Goal: Find specific page/section: Find specific page/section

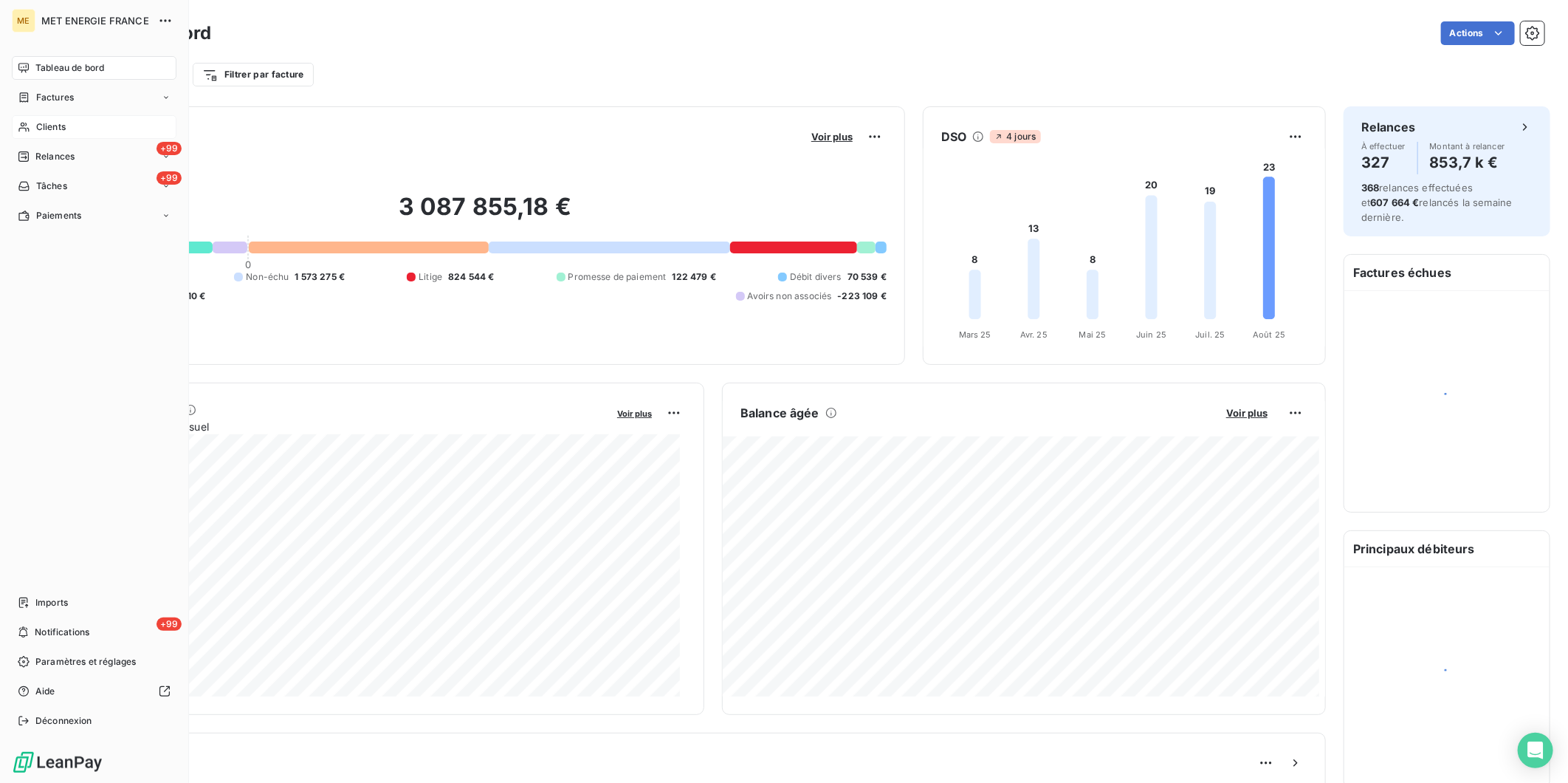
click at [37, 123] on span "Clients" at bounding box center [51, 127] width 30 height 14
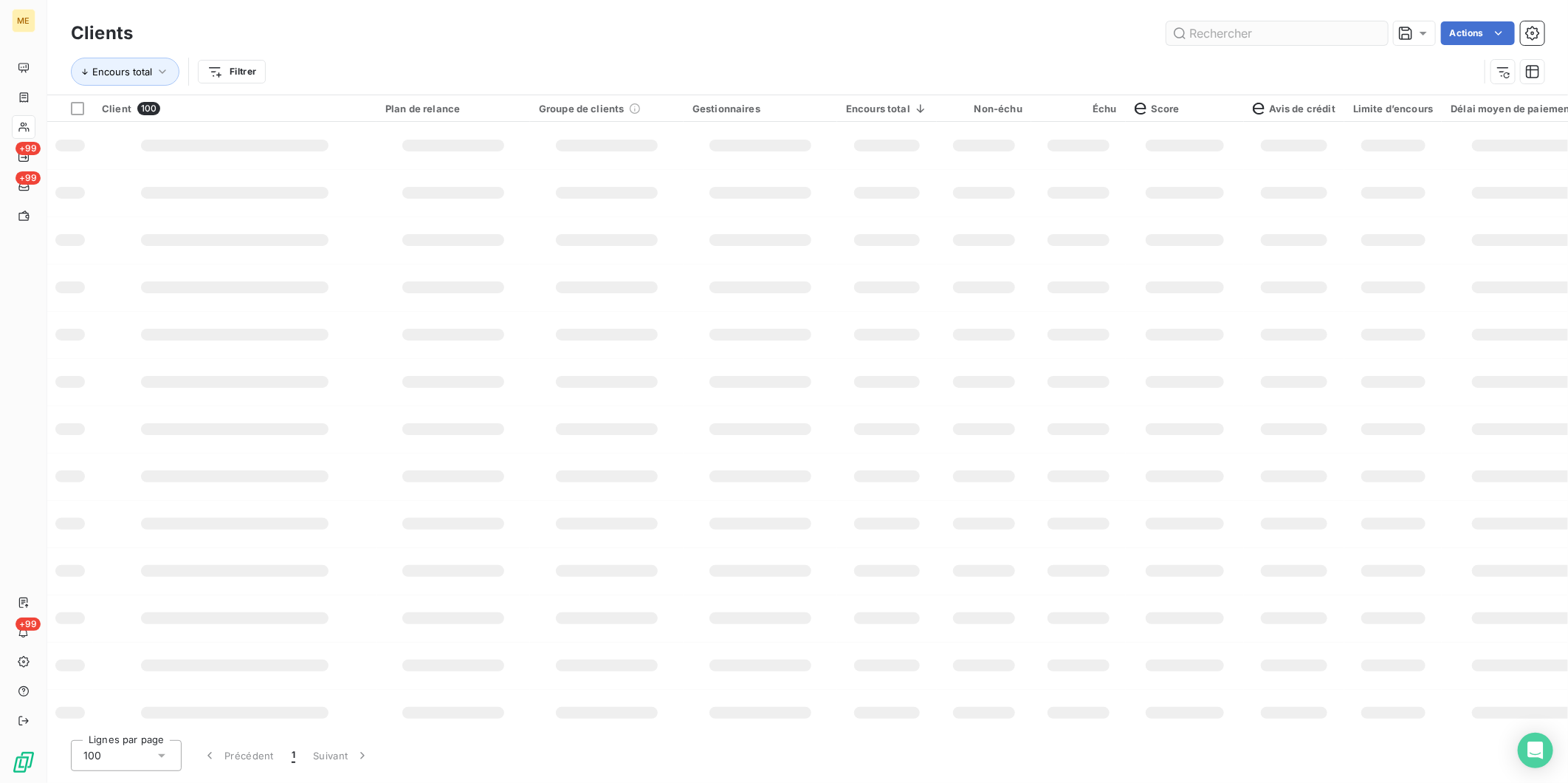
click at [1237, 35] on input "text" at bounding box center [1277, 33] width 221 height 24
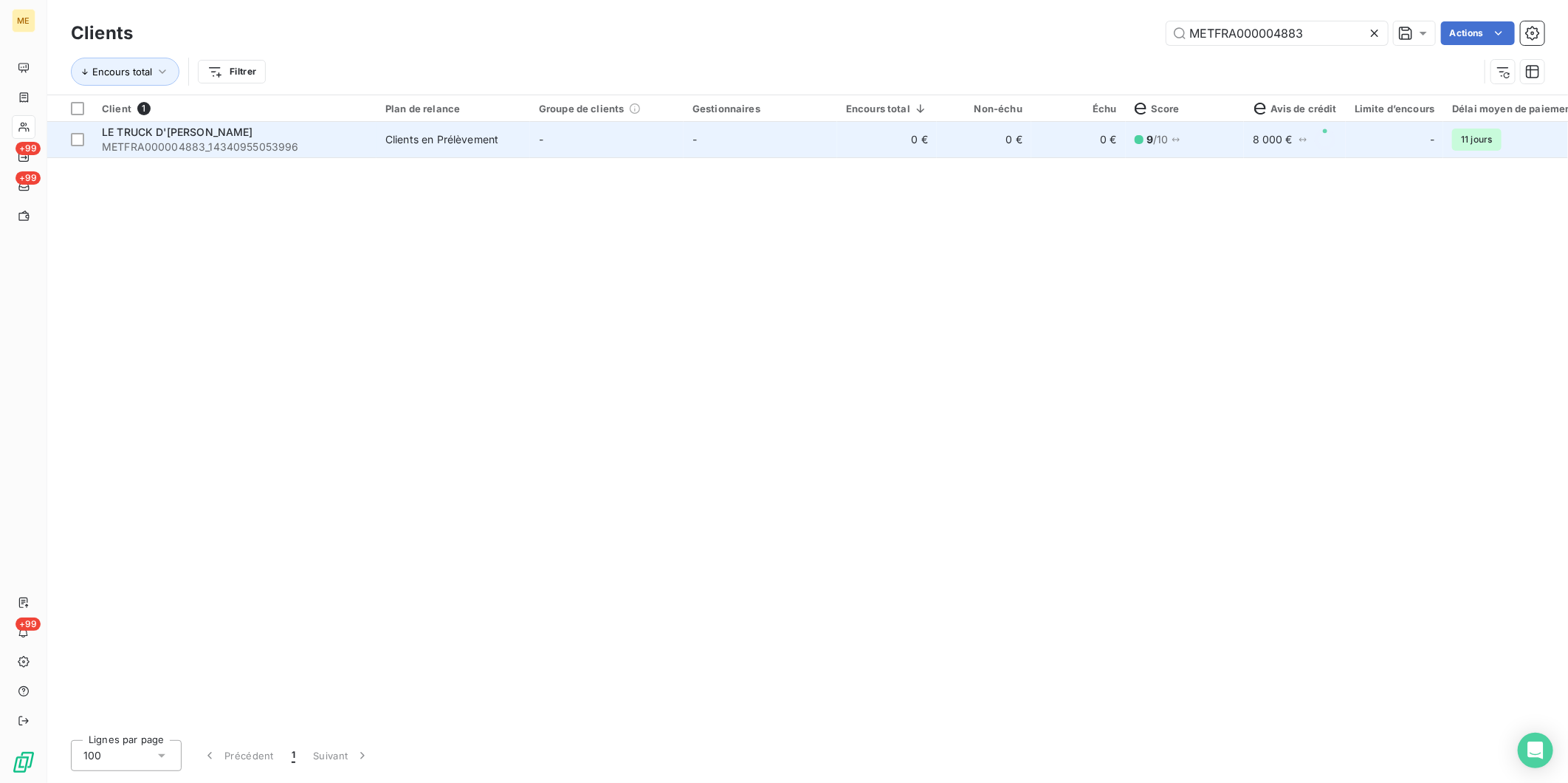
type input "METFRA000004883"
click at [756, 149] on td "-" at bounding box center [760, 140] width 153 height 36
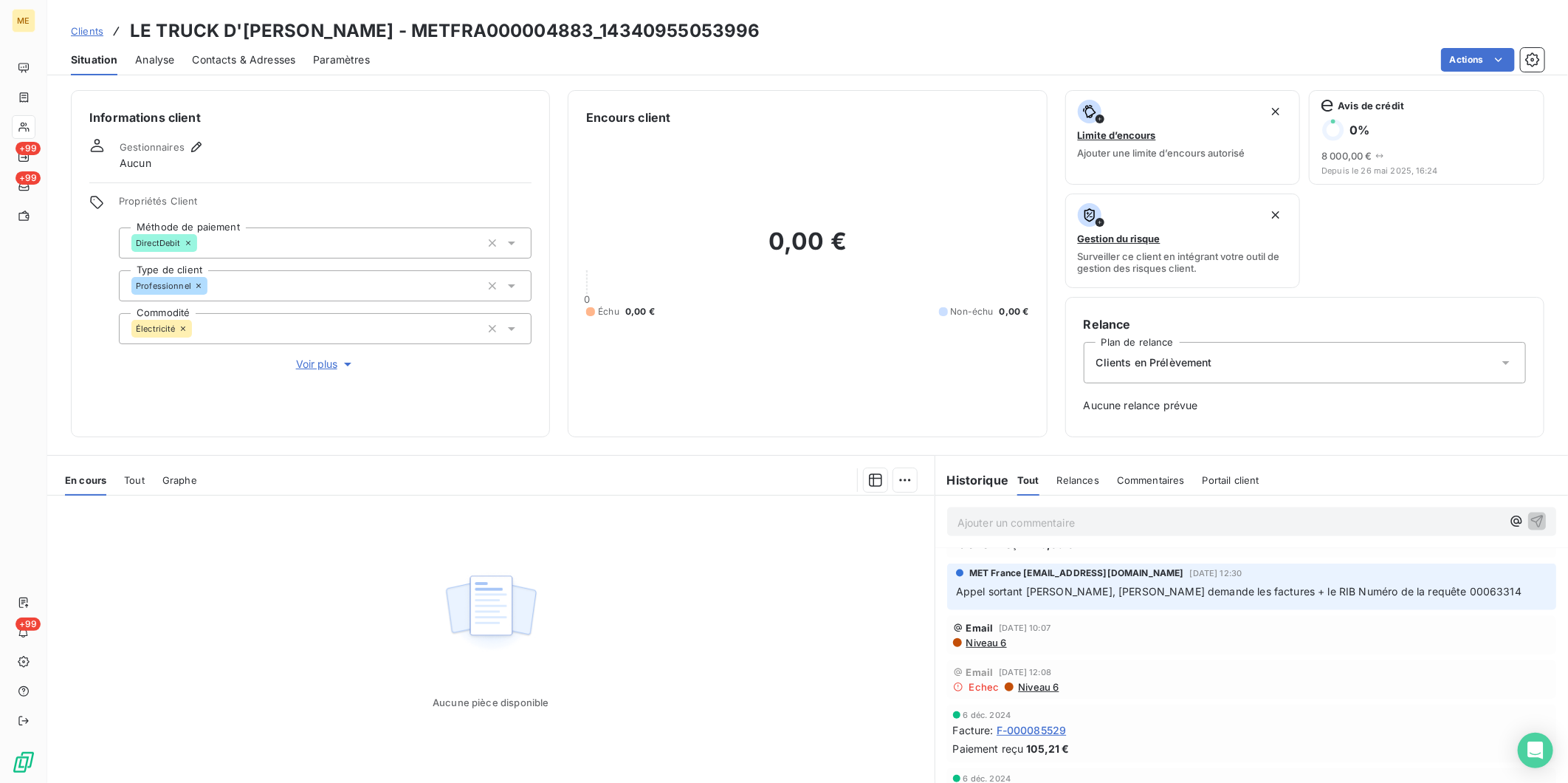
scroll to position [1641, 0]
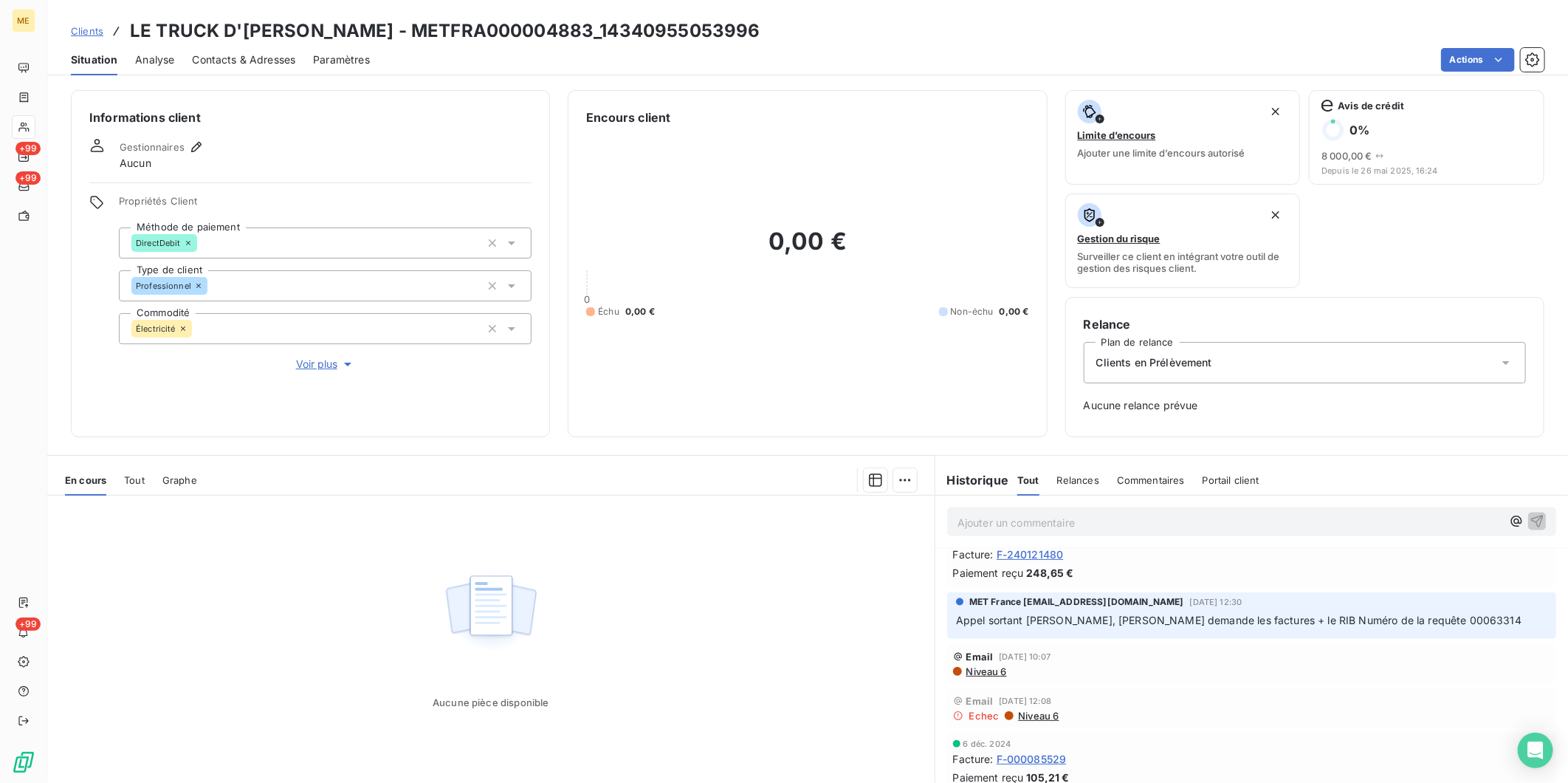
click at [85, 26] on span "Clients" at bounding box center [87, 31] width 32 height 12
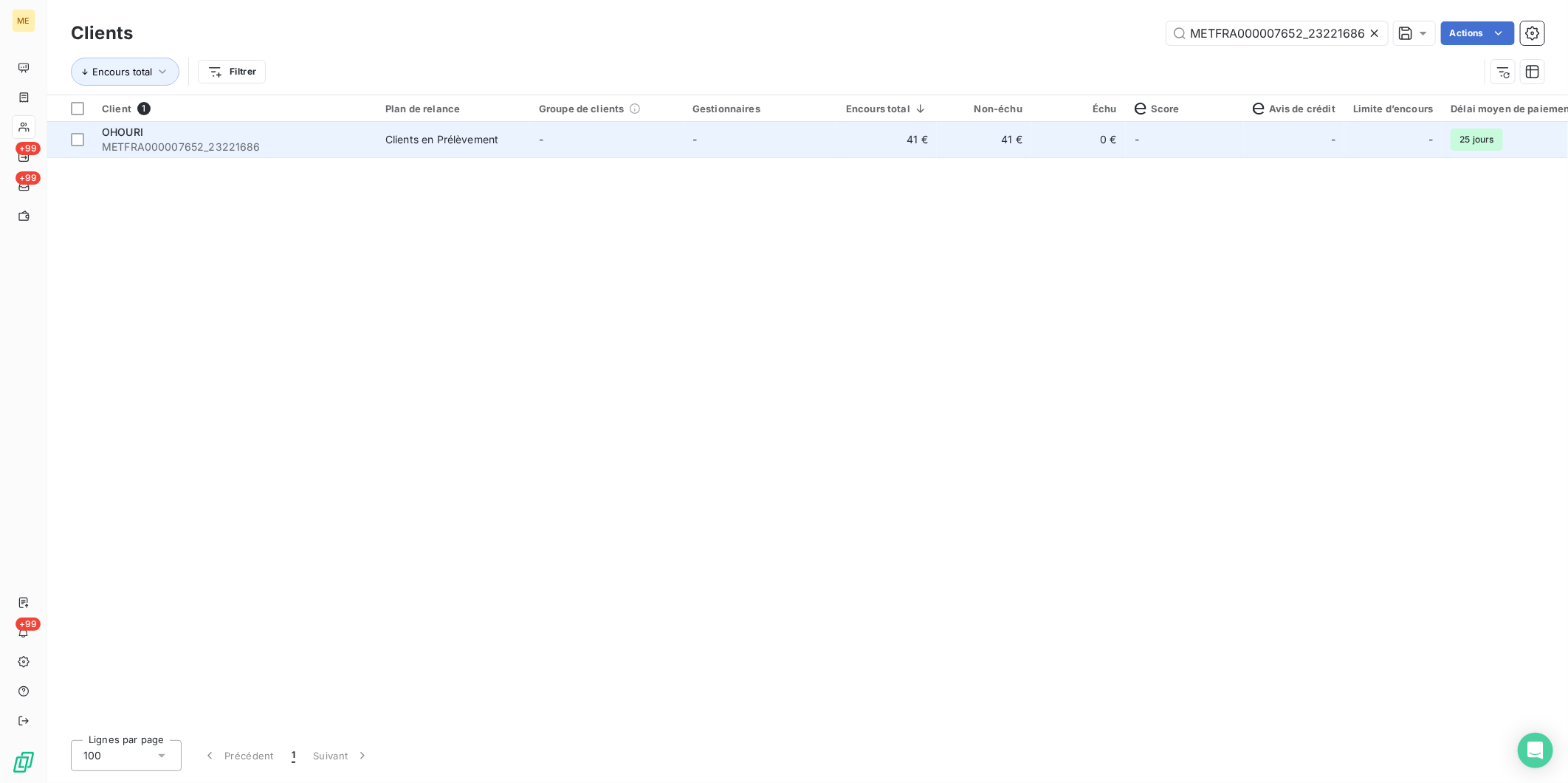
type input "METFRA000007652_23221686"
click at [1211, 147] on td "-" at bounding box center [1184, 140] width 118 height 36
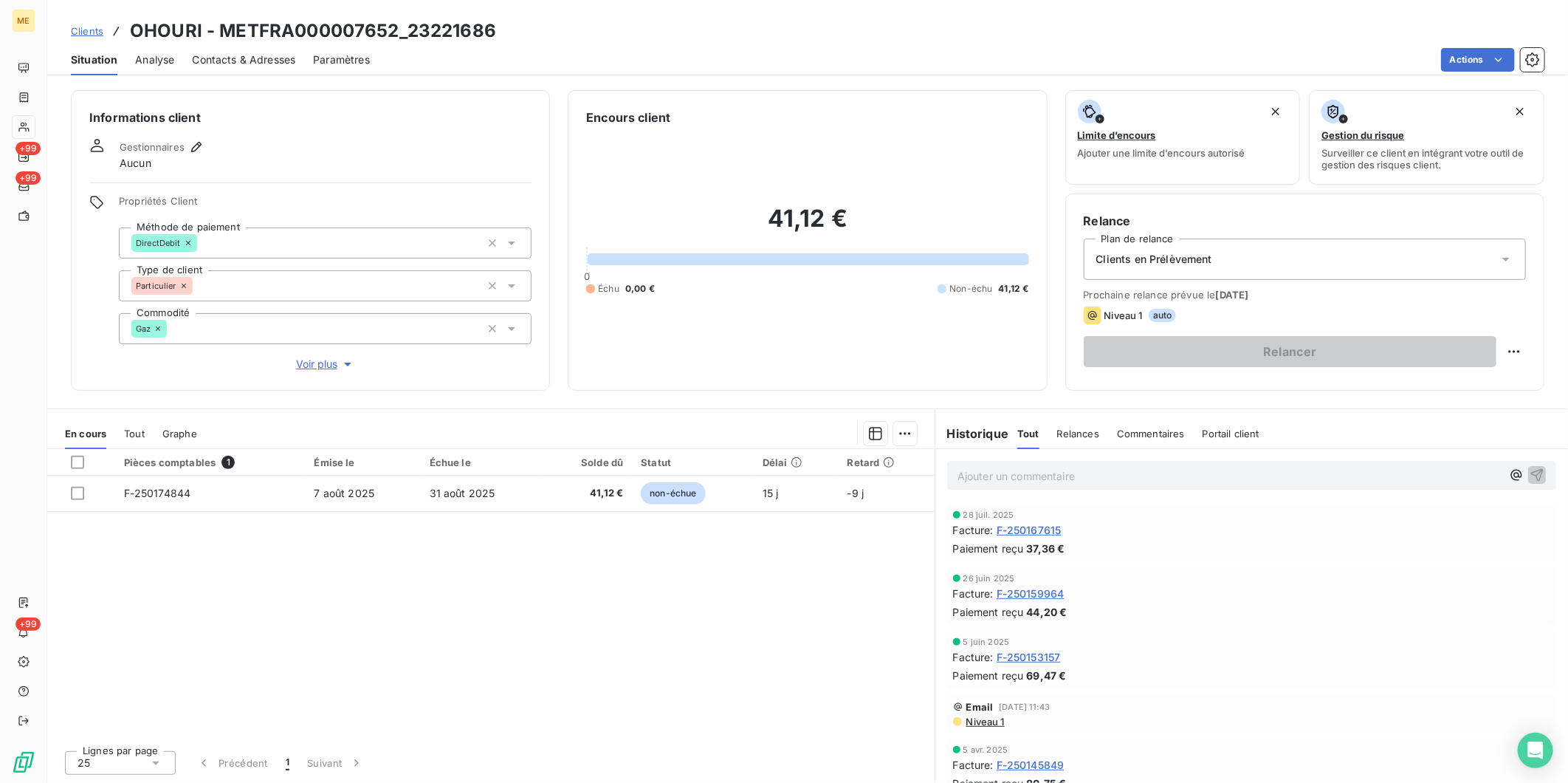
click at [100, 34] on span "Clients" at bounding box center [87, 31] width 32 height 12
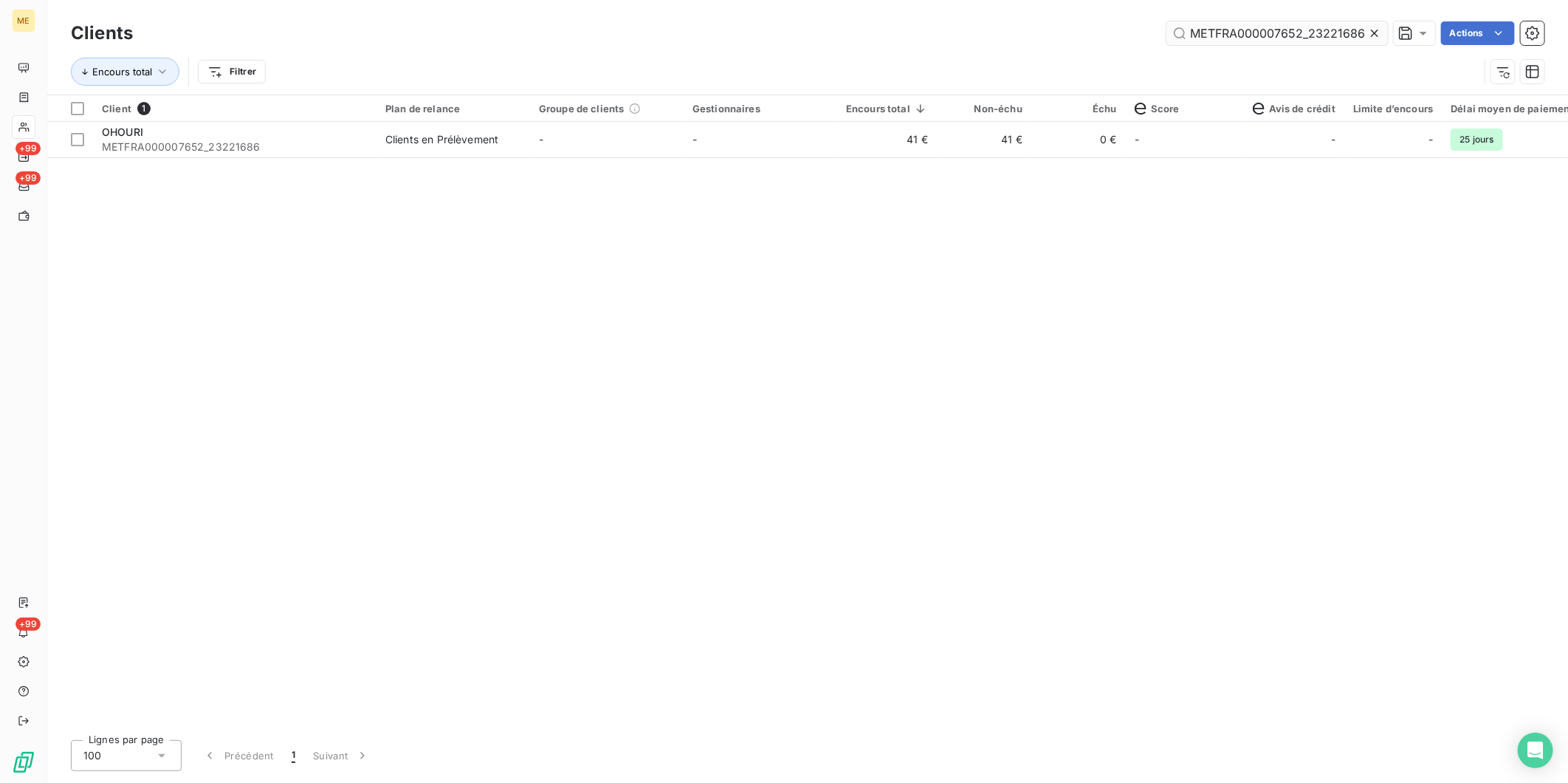
click at [1236, 39] on input "METFRA000007652_23221686" at bounding box center [1277, 33] width 221 height 24
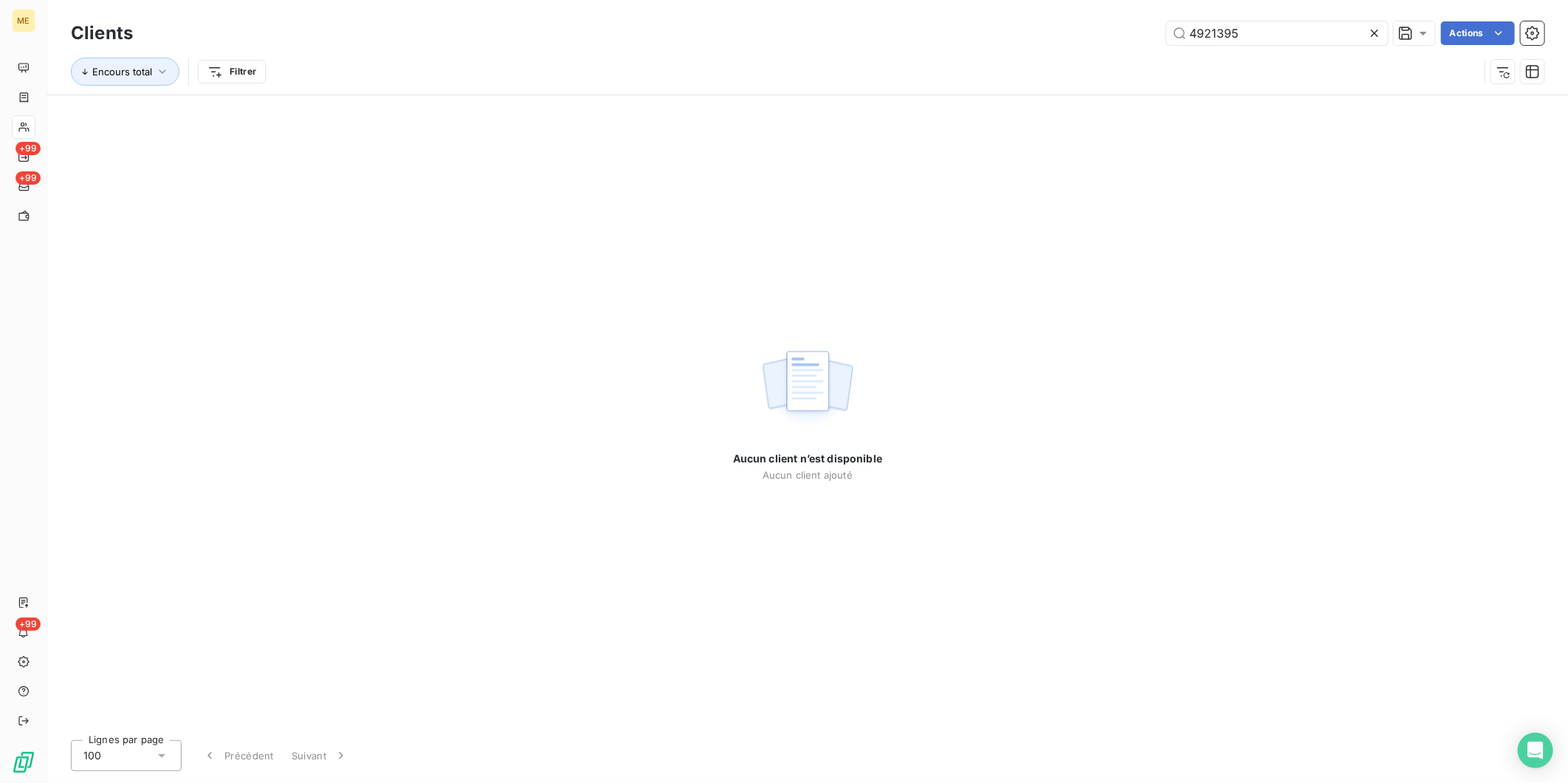
type input "4921395"
click at [1370, 36] on icon at bounding box center [1374, 33] width 14 height 14
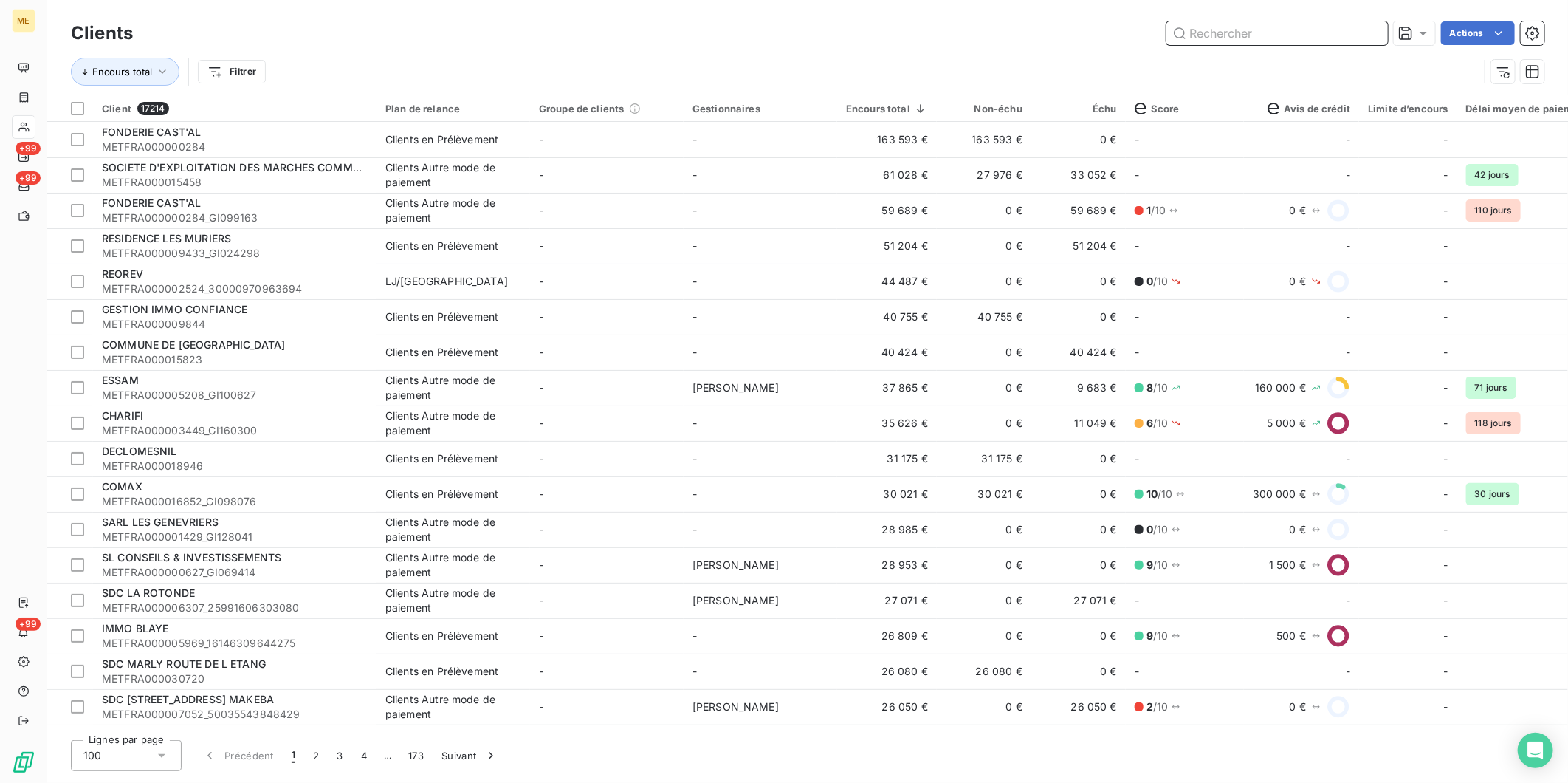
click at [1272, 31] on input "text" at bounding box center [1277, 33] width 221 height 24
paste input "METFRA000003974"
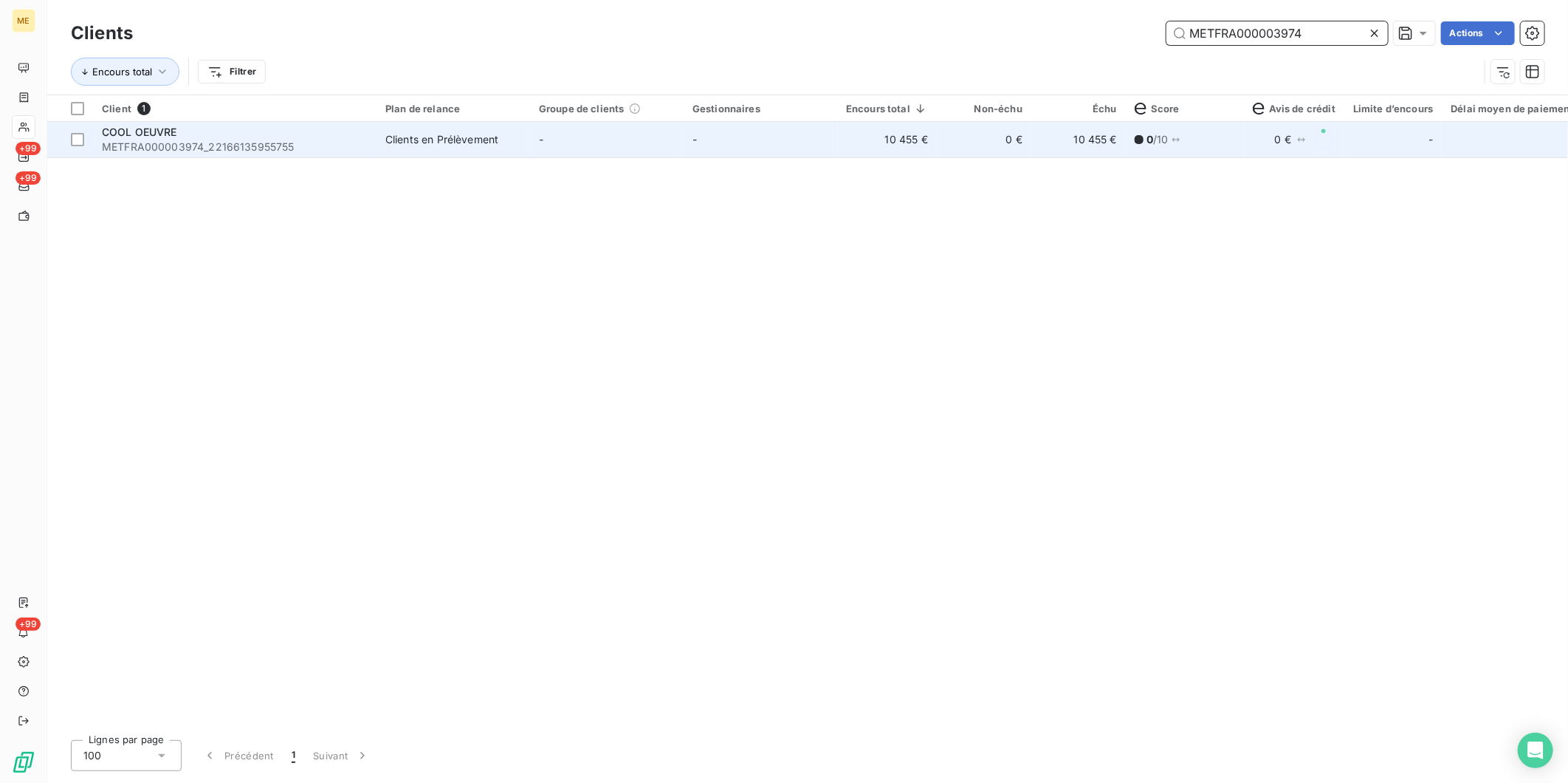
type input "METFRA000003974"
click at [255, 155] on td "COOL OEUVRE METFRA000003974_22166135955755" at bounding box center [235, 140] width 284 height 36
